Goal: Navigation & Orientation: Find specific page/section

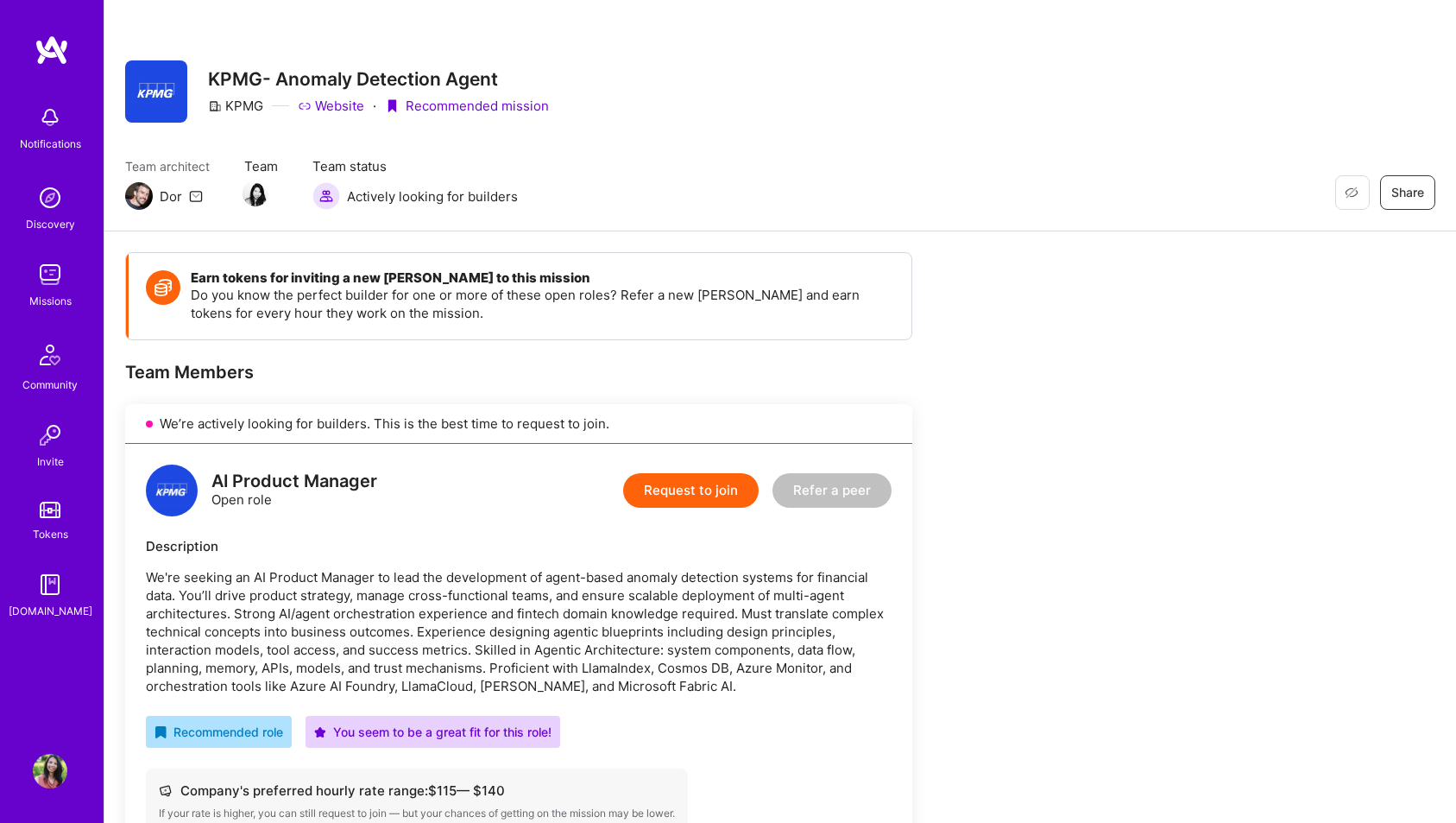
scroll to position [366, 0]
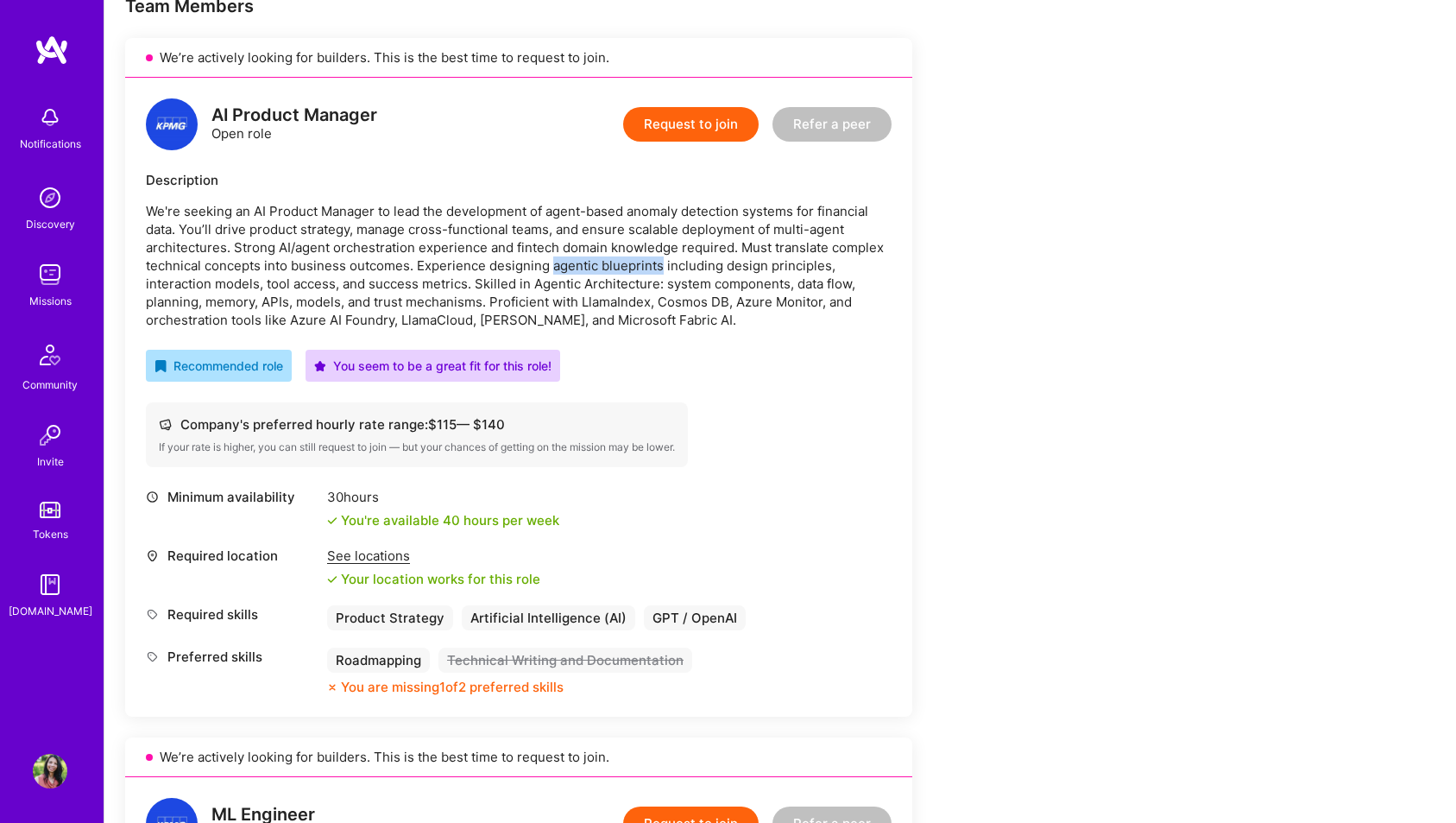
click at [50, 285] on img at bounding box center [49, 274] width 34 height 34
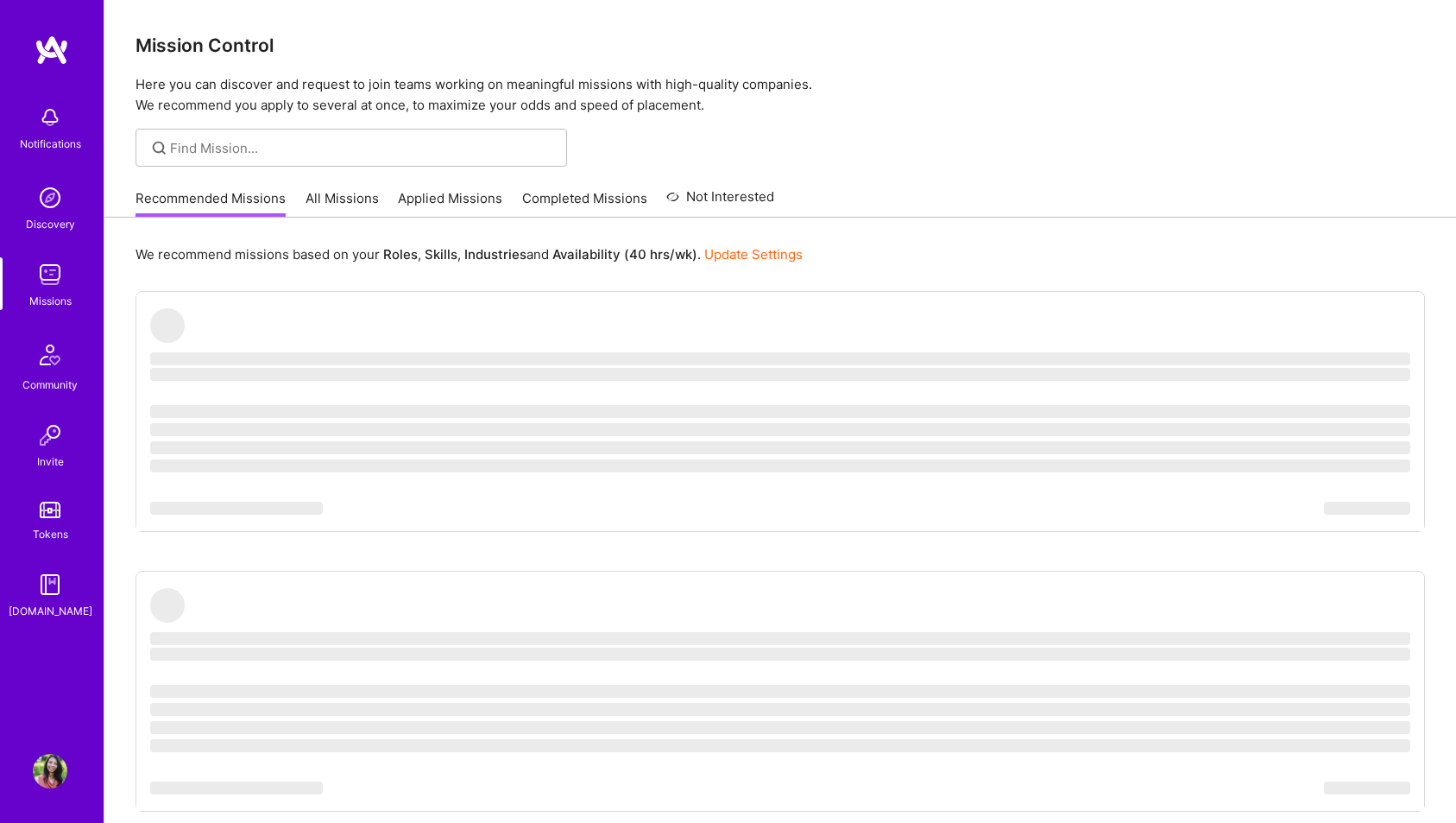
click at [55, 275] on img at bounding box center [49, 274] width 34 height 34
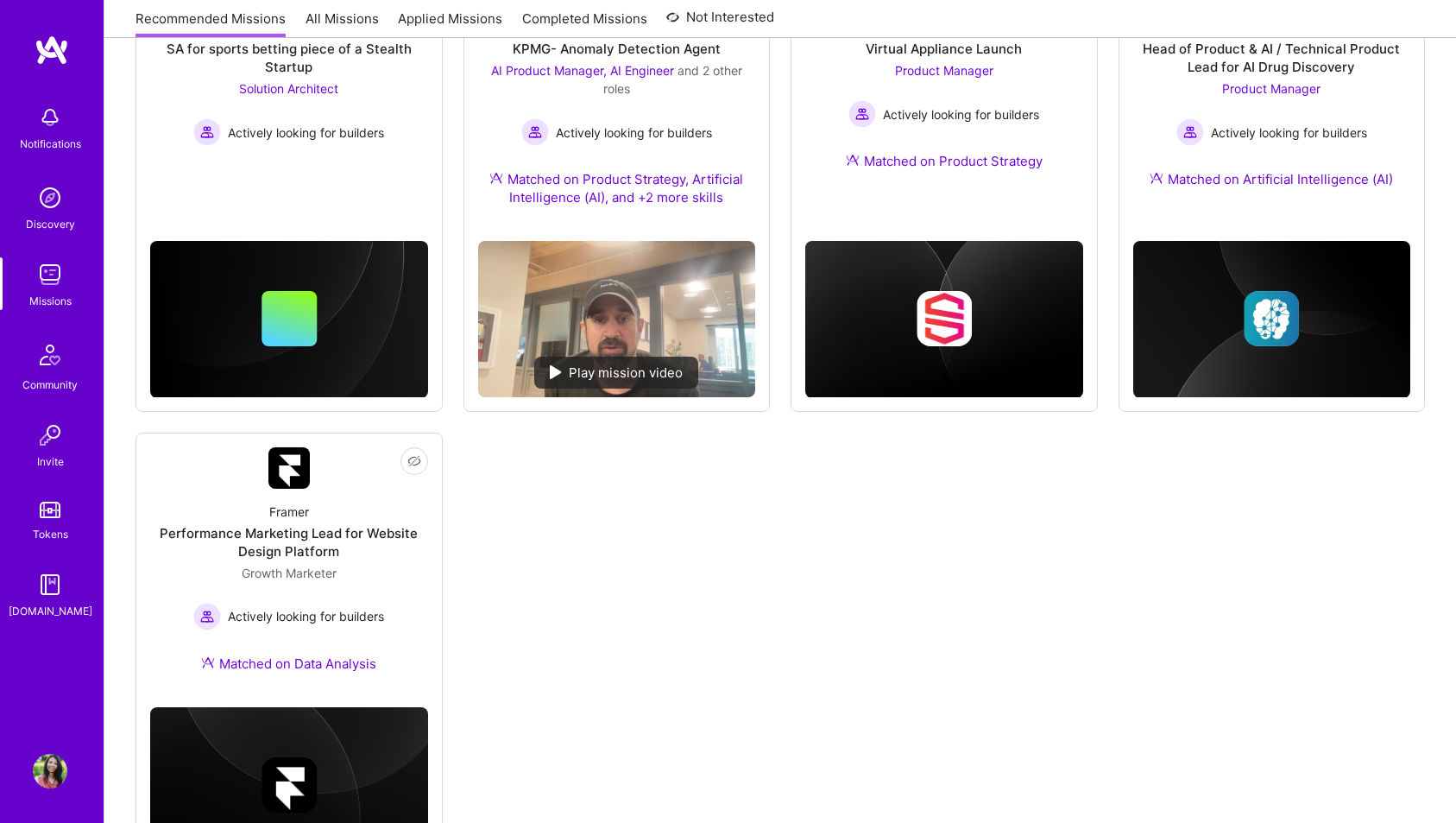
scroll to position [908, 0]
